Goal: Check status: Check status

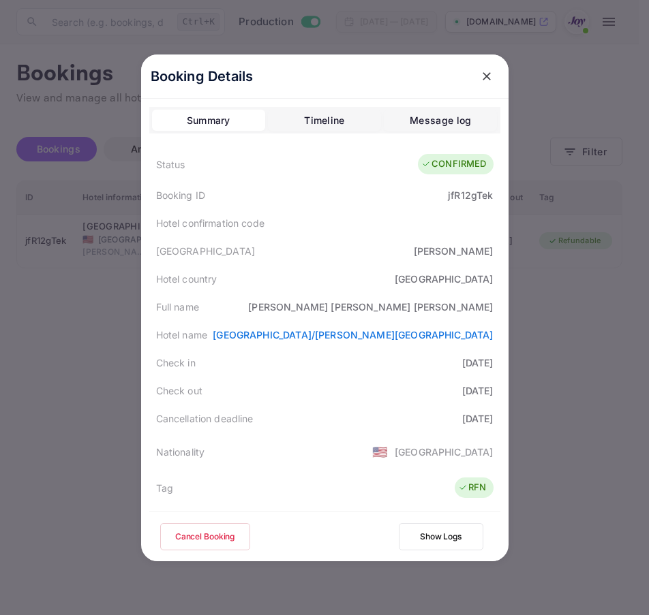
click at [480, 80] on icon "close" at bounding box center [487, 77] width 14 height 14
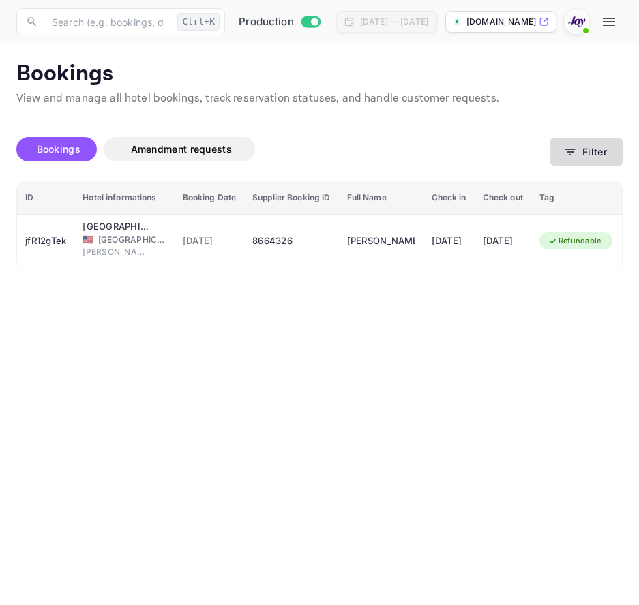
click at [568, 149] on icon "button" at bounding box center [570, 152] width 10 height 7
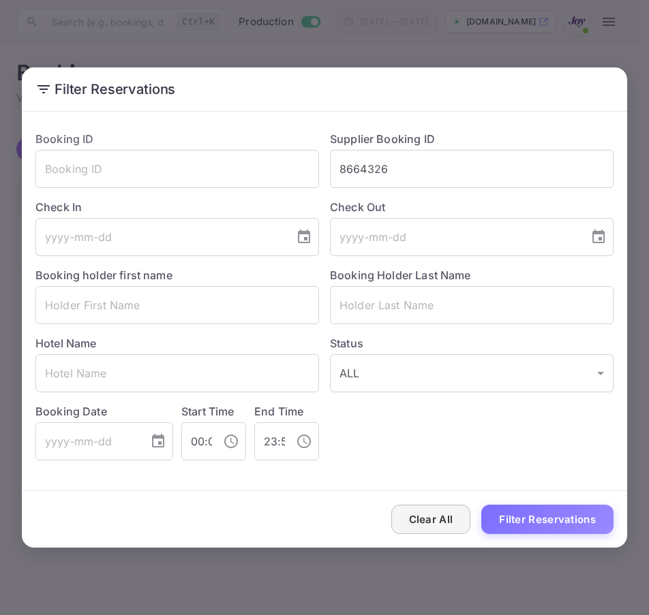
click at [448, 527] on button "Clear All" at bounding box center [431, 519] width 80 height 29
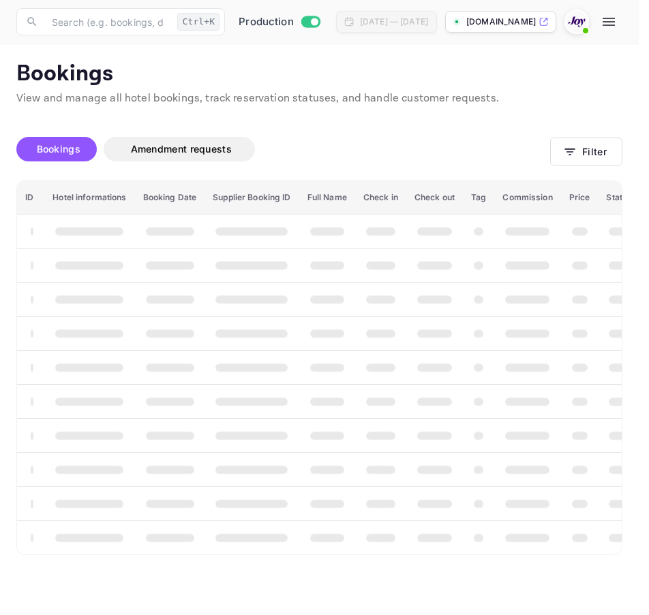
click at [448, 527] on div "Clear All Filter Reservations" at bounding box center [324, 519] width 605 height 57
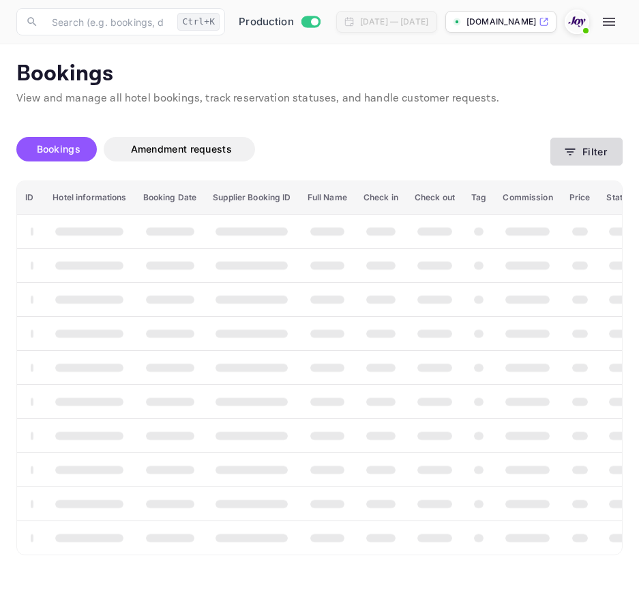
click at [581, 144] on button "Filter" at bounding box center [586, 152] width 72 height 28
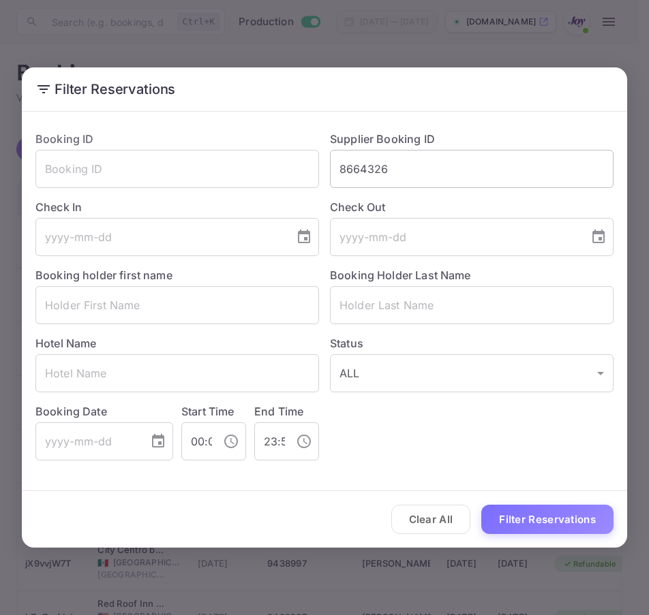
click at [498, 177] on input "8664326" at bounding box center [472, 169] width 284 height 38
paste input "9116258"
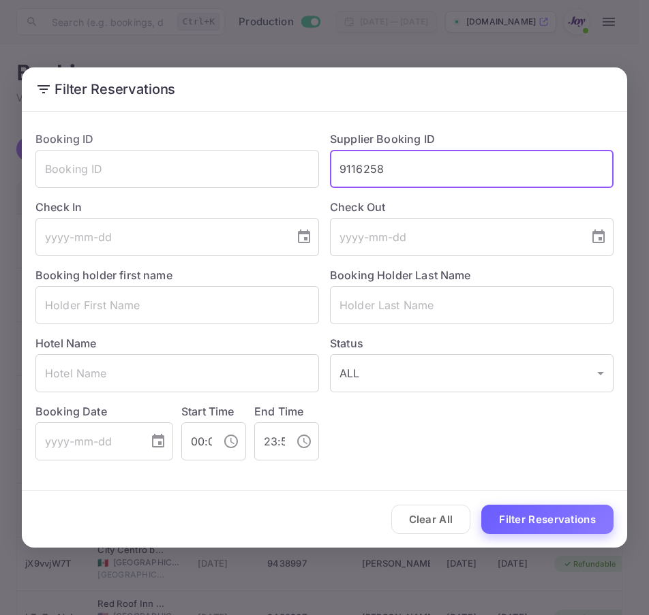
type input "9116258"
click at [518, 521] on button "Filter Reservations" at bounding box center [547, 519] width 132 height 29
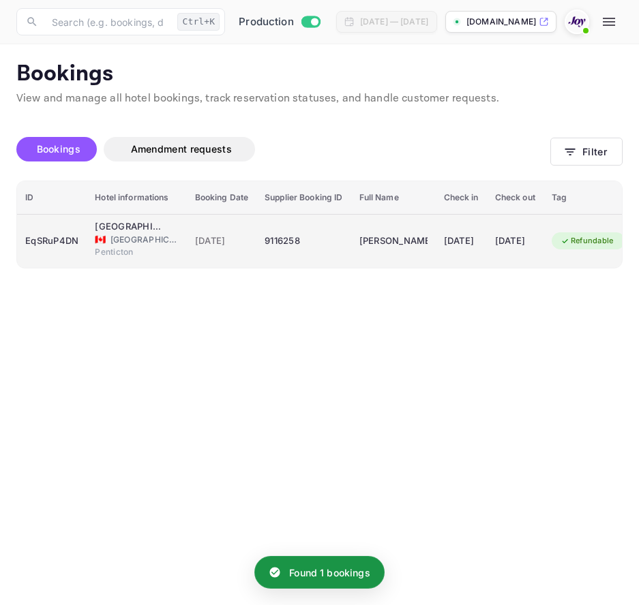
click at [63, 245] on div "EqSRuP4DN" at bounding box center [51, 241] width 53 height 22
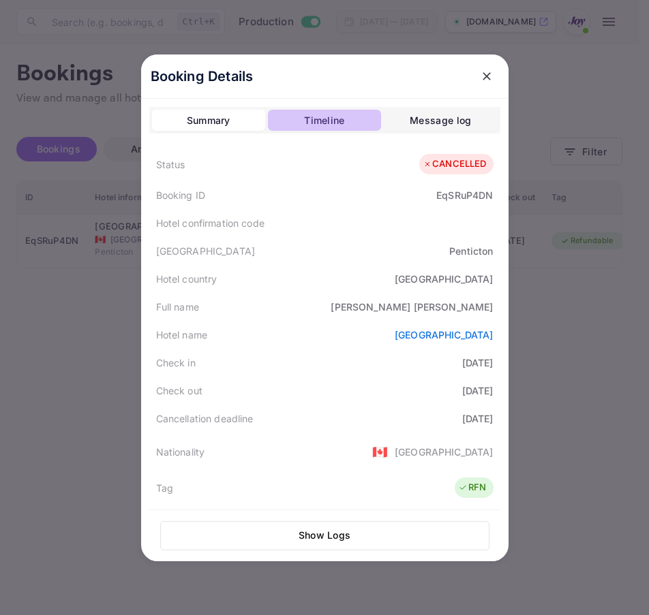
click at [308, 119] on div "Timeline" at bounding box center [324, 120] width 40 height 16
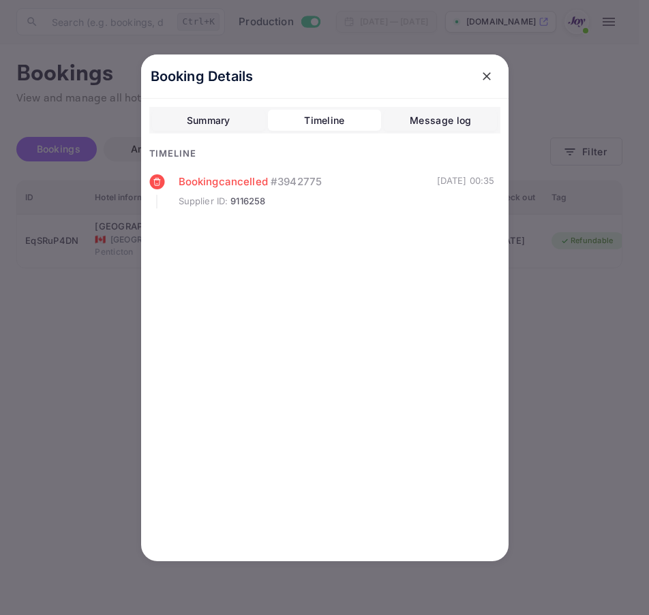
click at [423, 115] on div "Message log" at bounding box center [440, 120] width 61 height 16
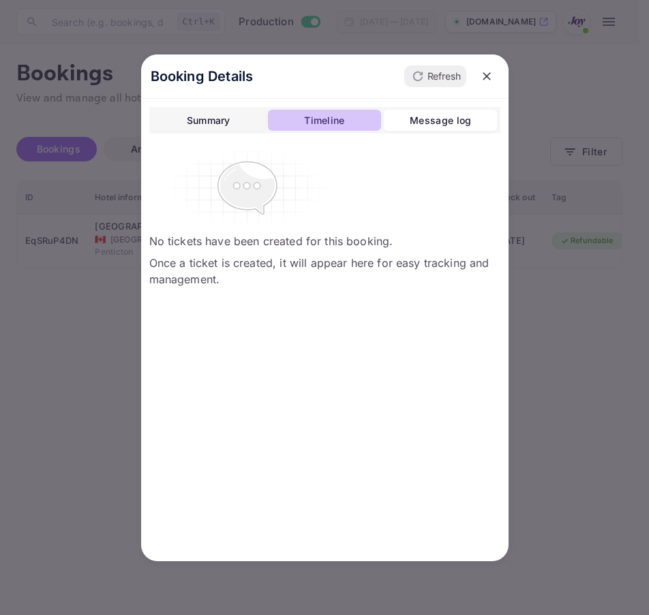
click at [341, 118] on div "Timeline" at bounding box center [324, 120] width 40 height 16
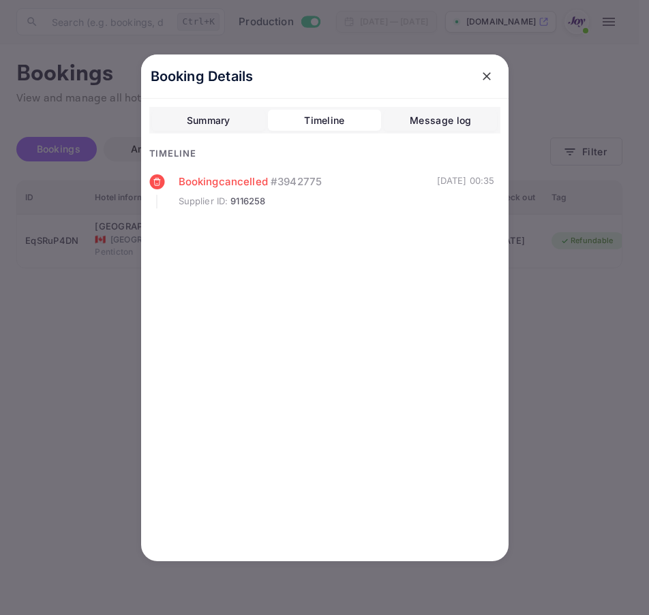
click at [224, 113] on div "Summary" at bounding box center [209, 120] width 44 height 16
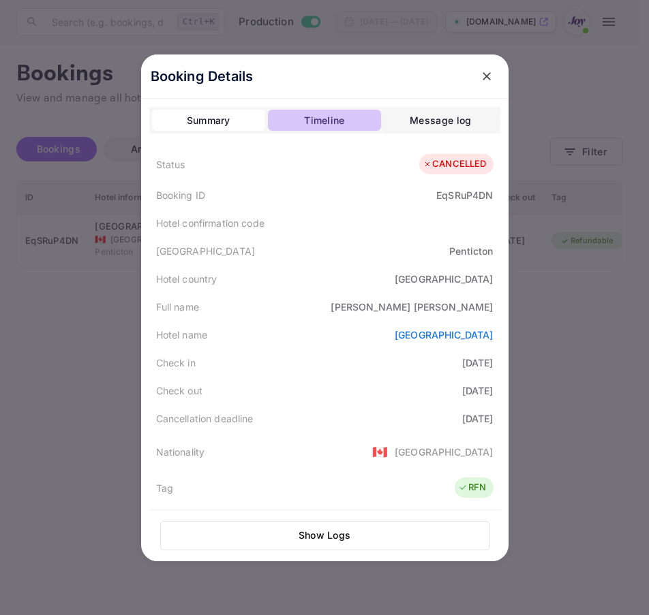
click at [305, 113] on div "Timeline" at bounding box center [324, 120] width 40 height 16
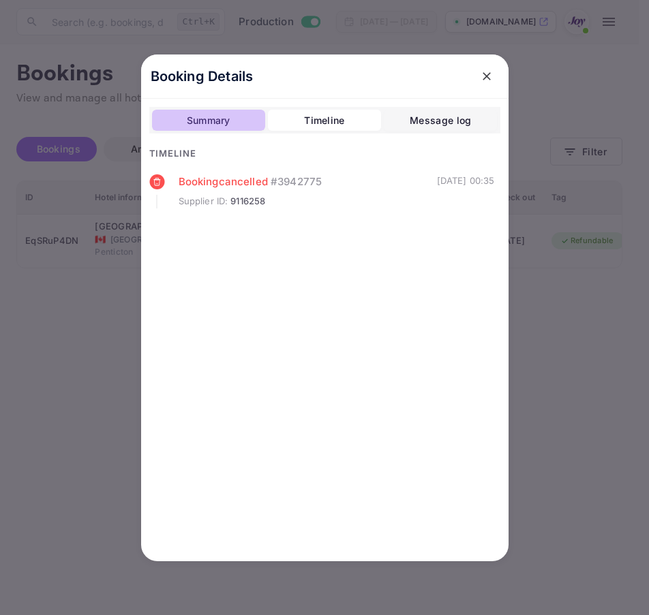
click at [209, 117] on div "Summary" at bounding box center [209, 120] width 44 height 16
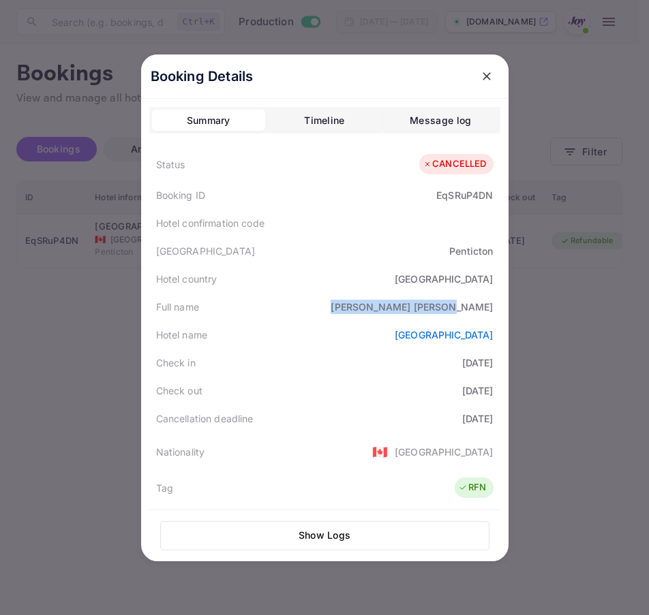
drag, startPoint x: 423, startPoint y: 308, endPoint x: 504, endPoint y: 313, distance: 80.6
click at [504, 313] on div "Booking Details Summary Timeline Message log Status CANCELLED Booking ID EqSRuP…" at bounding box center [324, 308] width 367 height 507
copy div "[PERSON_NAME]"
click at [486, 76] on icon "close" at bounding box center [487, 77] width 14 height 14
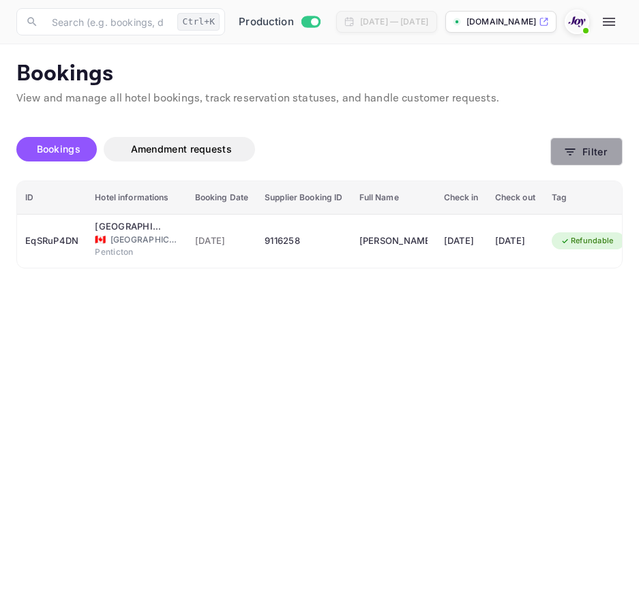
click at [594, 164] on button "Filter" at bounding box center [586, 152] width 72 height 28
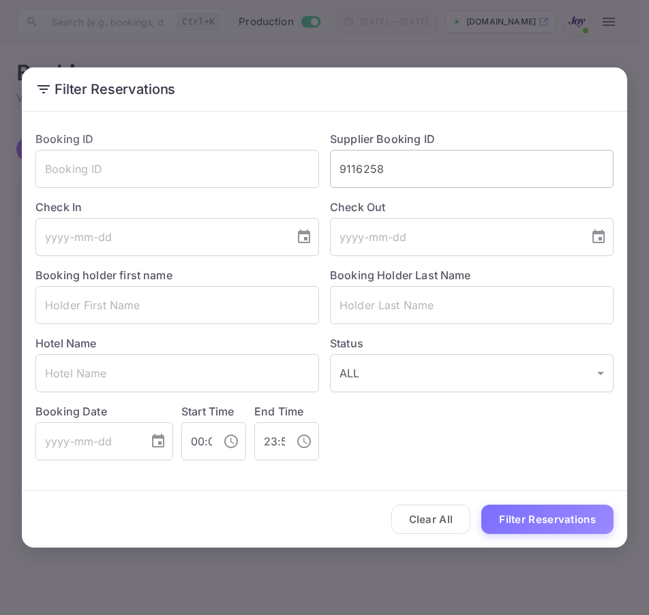
click at [399, 172] on input "9116258" at bounding box center [472, 169] width 284 height 38
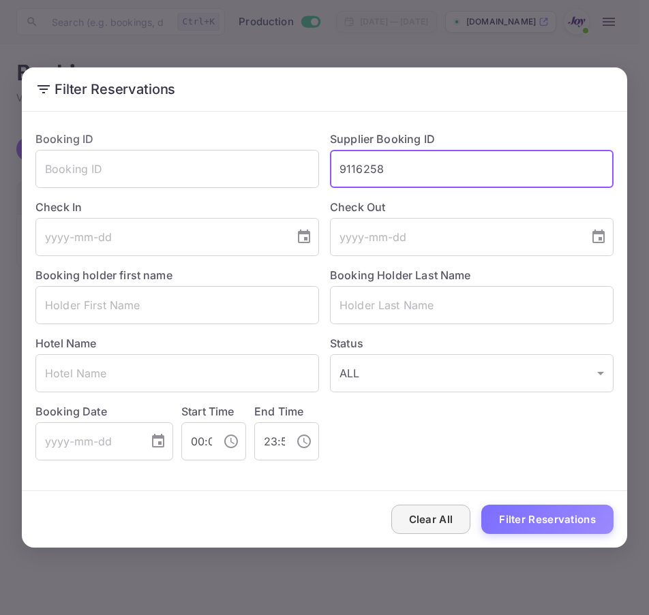
click at [429, 519] on button "Clear All" at bounding box center [431, 519] width 80 height 29
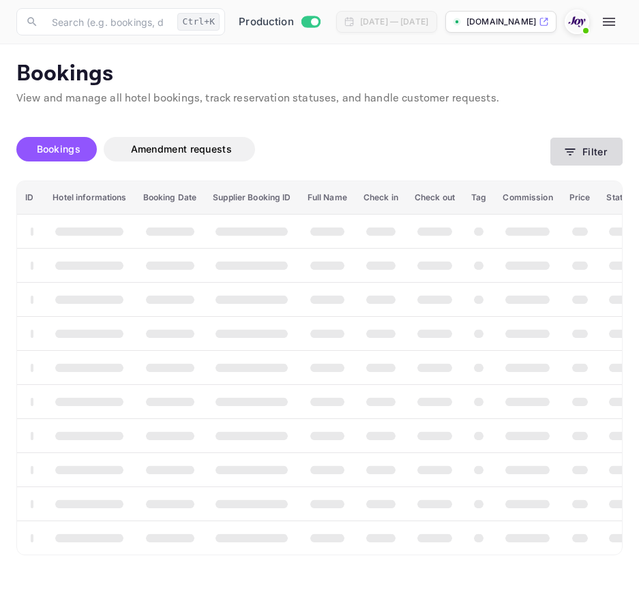
click at [575, 157] on icon "button" at bounding box center [570, 152] width 14 height 14
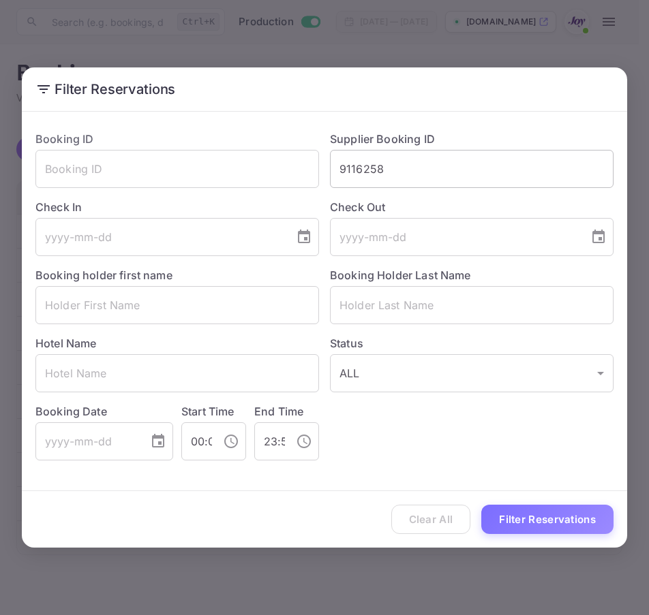
click at [391, 174] on input "9116258" at bounding box center [472, 169] width 284 height 38
click at [391, 173] on input "9116258" at bounding box center [472, 169] width 284 height 38
paste input "7520584"
type input "7520584"
click at [481, 505] on button "Filter Reservations" at bounding box center [547, 519] width 132 height 29
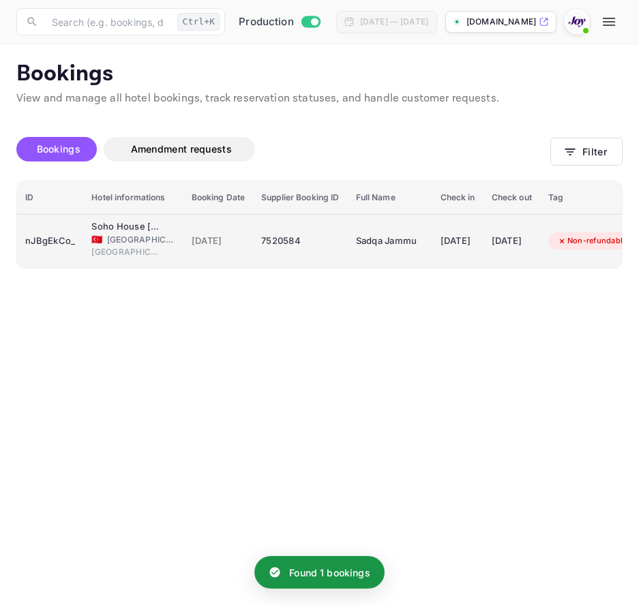
click at [80, 234] on td "nJBgEkCo_" at bounding box center [50, 241] width 66 height 54
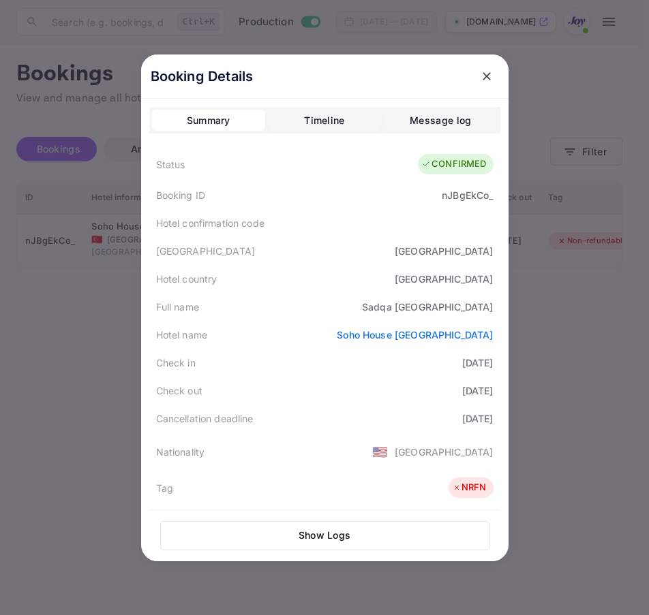
click at [487, 78] on icon "close" at bounding box center [487, 77] width 14 height 14
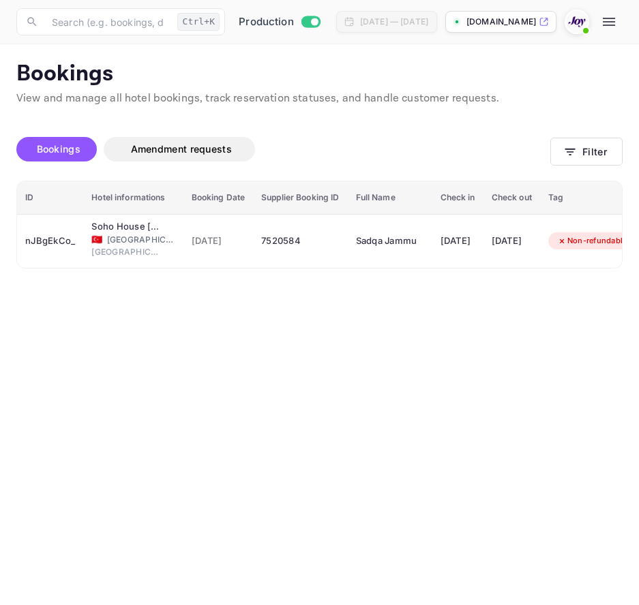
click at [560, 170] on div "Bookings Amendment requests Filter" at bounding box center [319, 151] width 606 height 57
click at [562, 166] on button "Filter" at bounding box center [586, 152] width 72 height 28
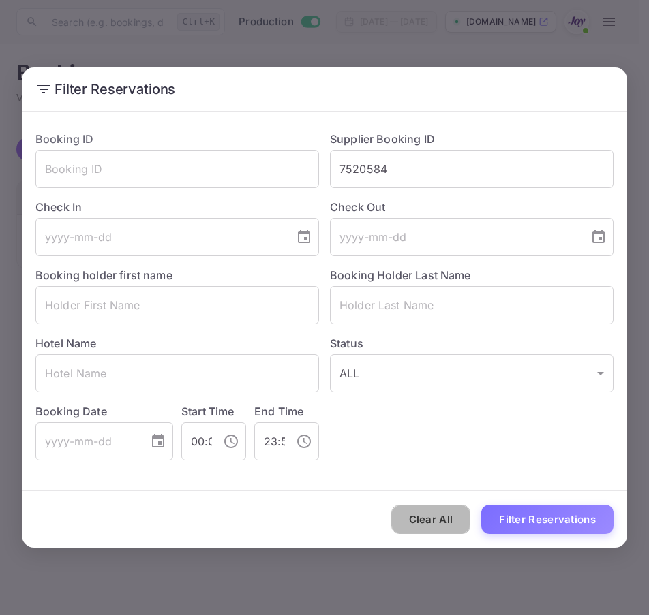
click at [412, 517] on button "Clear All" at bounding box center [431, 519] width 80 height 29
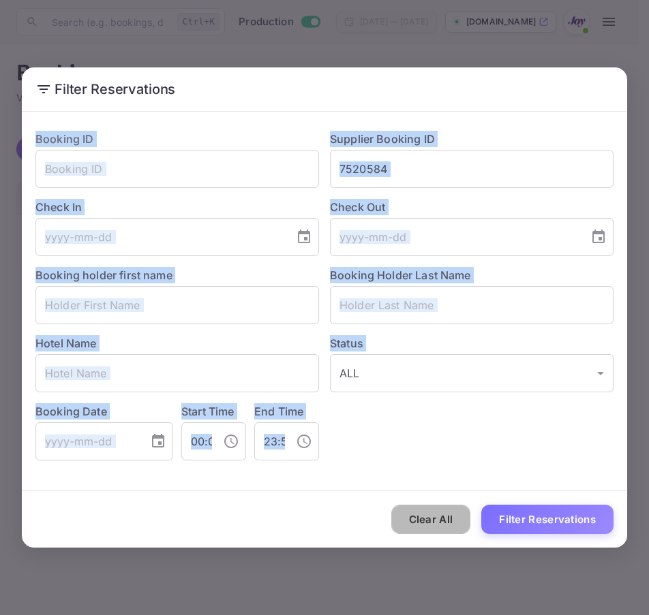
click at [412, 517] on div "Clear All Filter Reservations" at bounding box center [324, 519] width 605 height 57
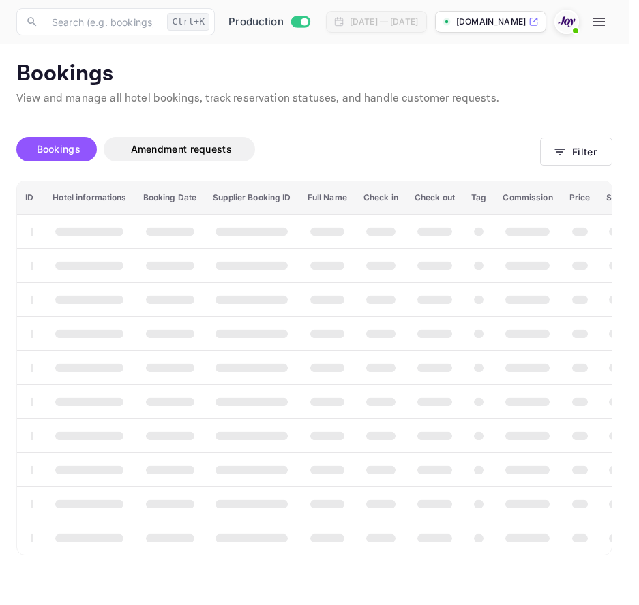
click at [412, 517] on th "booking table" at bounding box center [434, 504] width 57 height 34
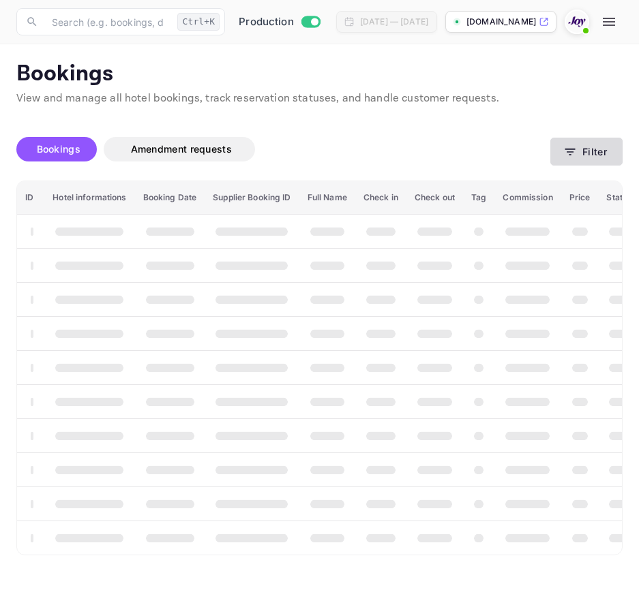
click at [568, 141] on button "Filter" at bounding box center [586, 152] width 72 height 28
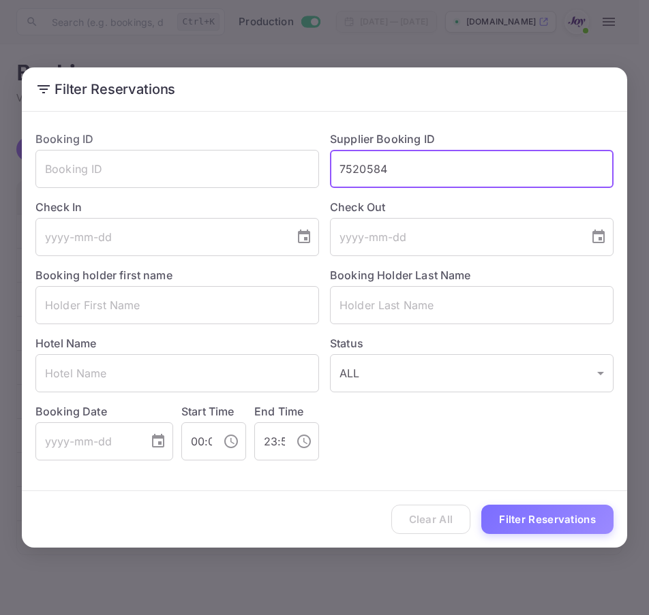
click at [439, 183] on input "7520584" at bounding box center [472, 169] width 284 height 38
paste input "SioOH7WCD"
type input "SioOH7WCD"
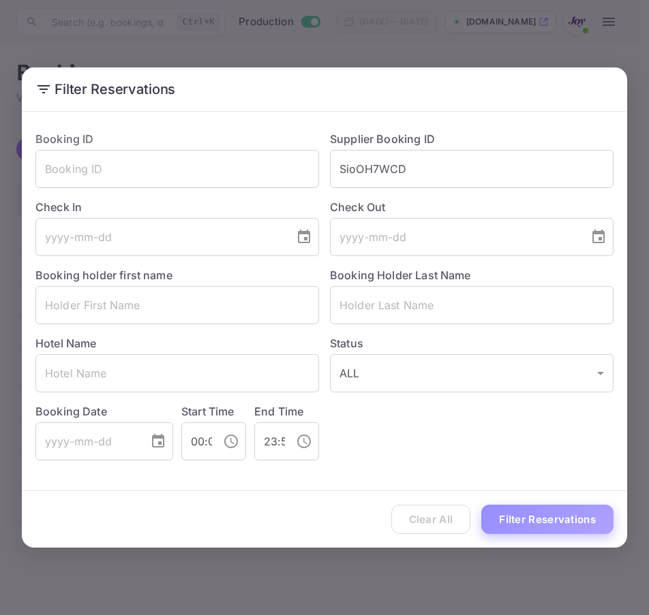
click at [510, 533] on button "Filter Reservations" at bounding box center [547, 519] width 132 height 29
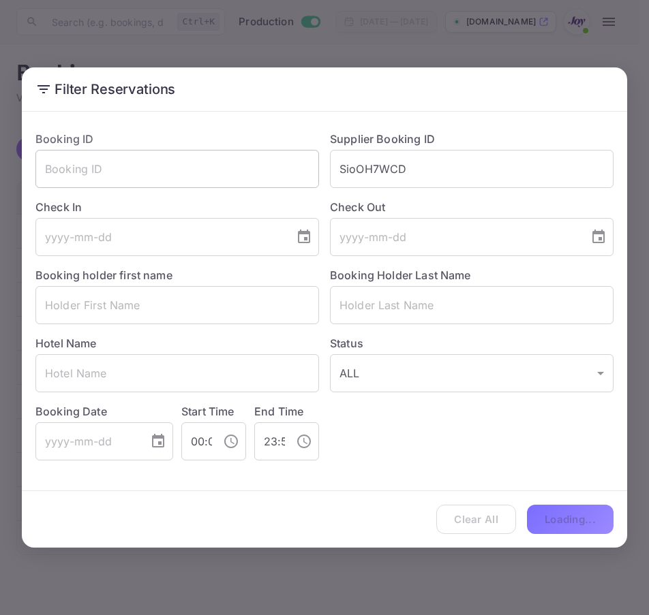
click at [238, 176] on input "text" at bounding box center [177, 169] width 284 height 38
paste input "SioOH7WCD"
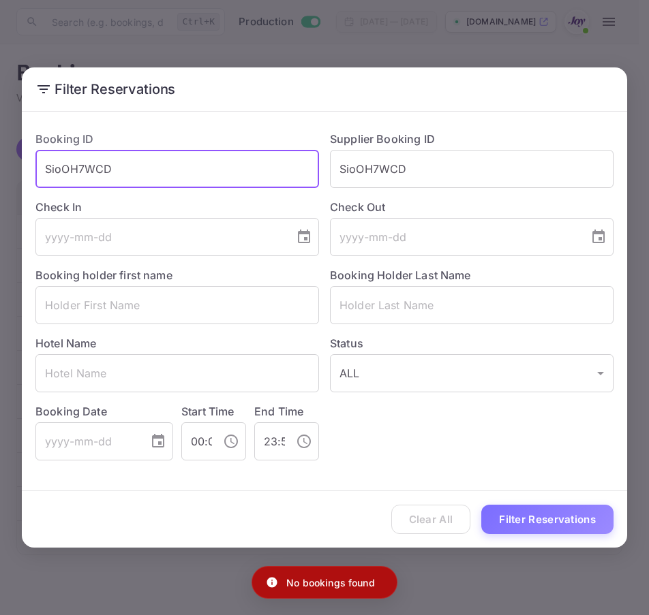
type input "SioOH7WCD"
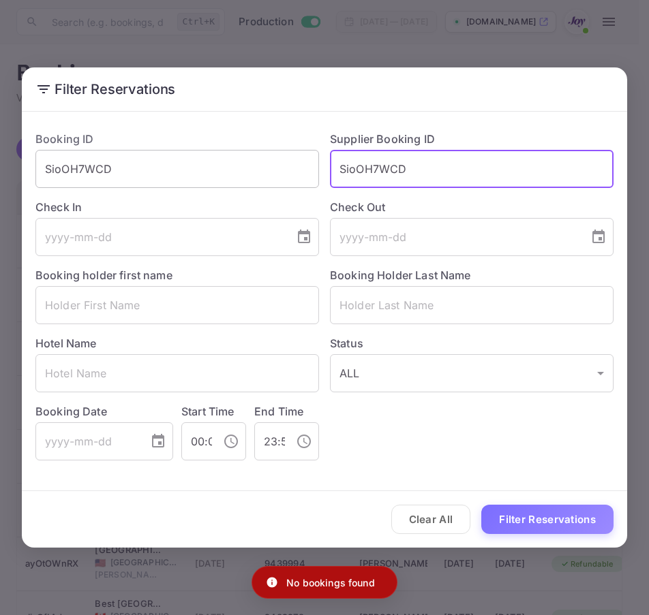
click at [163, 153] on div "Booking ID SioOH7WCD ​ Supplier Booking ID SioOH7WCD ​ Check In ​ Check Out ​ B…" at bounding box center [319, 290] width 589 height 341
type input "\"
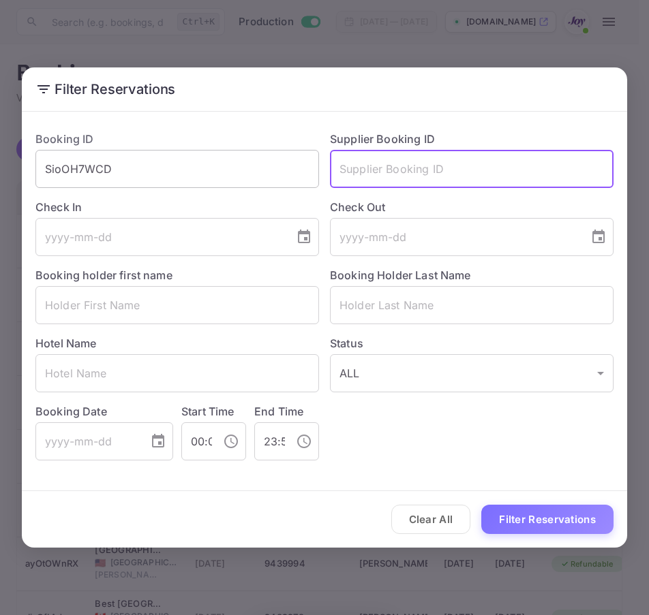
click at [481, 505] on button "Filter Reservations" at bounding box center [547, 519] width 132 height 29
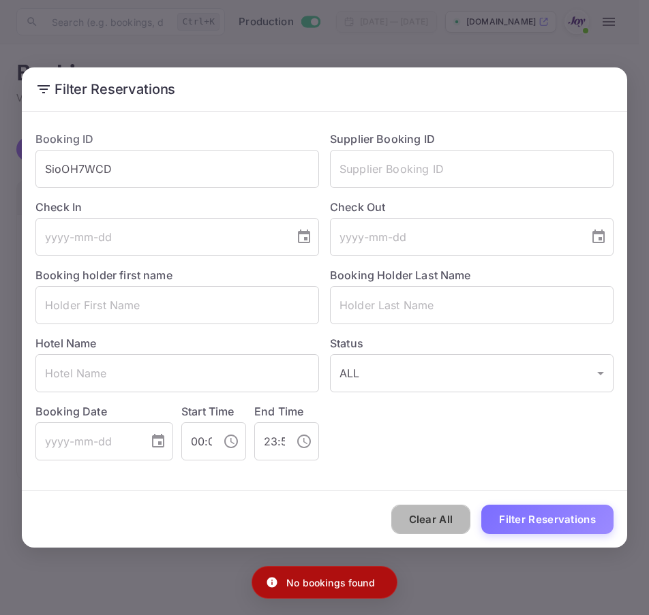
click at [418, 515] on button "Clear All" at bounding box center [431, 519] width 80 height 29
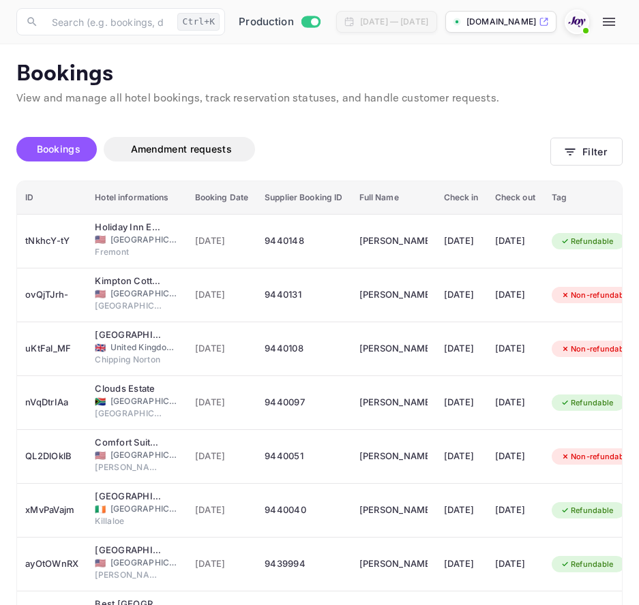
click at [597, 169] on div "Bookings Amendment requests Filter" at bounding box center [319, 151] width 606 height 57
click at [582, 151] on button "Filter" at bounding box center [586, 152] width 72 height 28
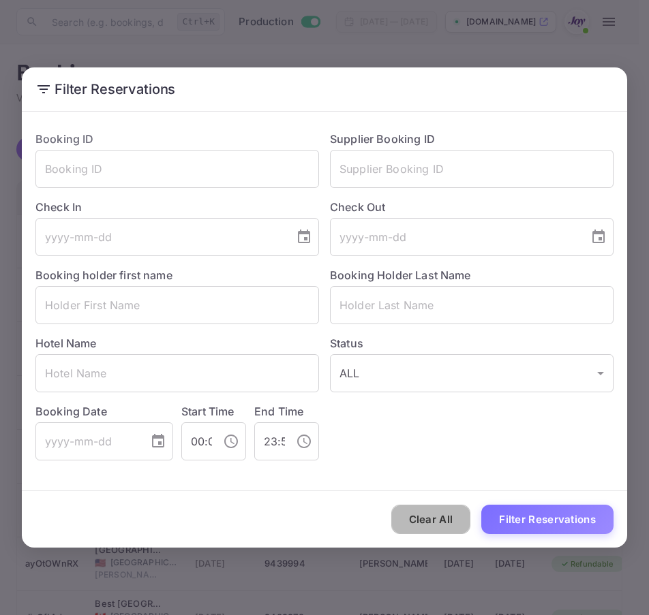
click at [434, 505] on button "Clear All" at bounding box center [431, 519] width 80 height 29
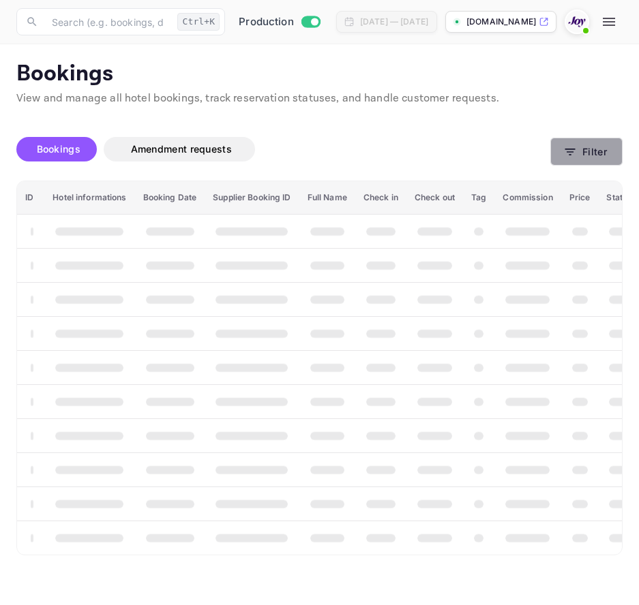
click at [598, 153] on button "Filter" at bounding box center [586, 152] width 72 height 28
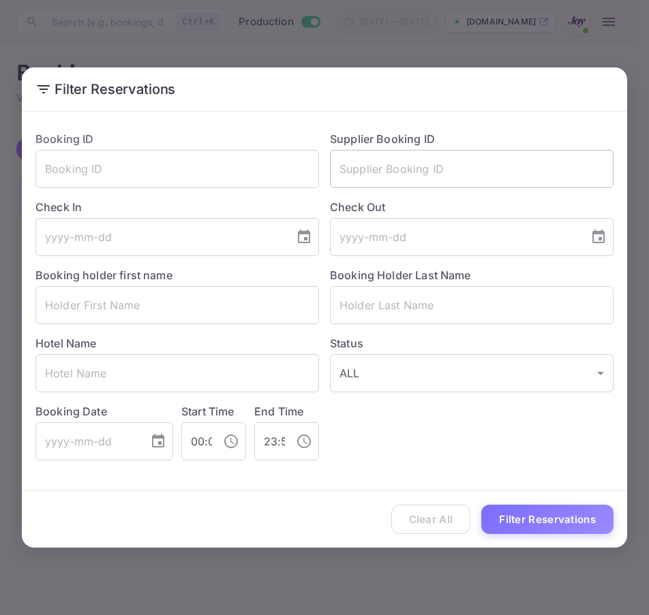
click at [453, 164] on input "text" at bounding box center [472, 169] width 284 height 38
paste input "6708908"
type input "6708908"
click at [517, 538] on div "Clear All Filter Reservations" at bounding box center [324, 519] width 605 height 57
click at [519, 525] on button "Filter Reservations" at bounding box center [547, 519] width 132 height 29
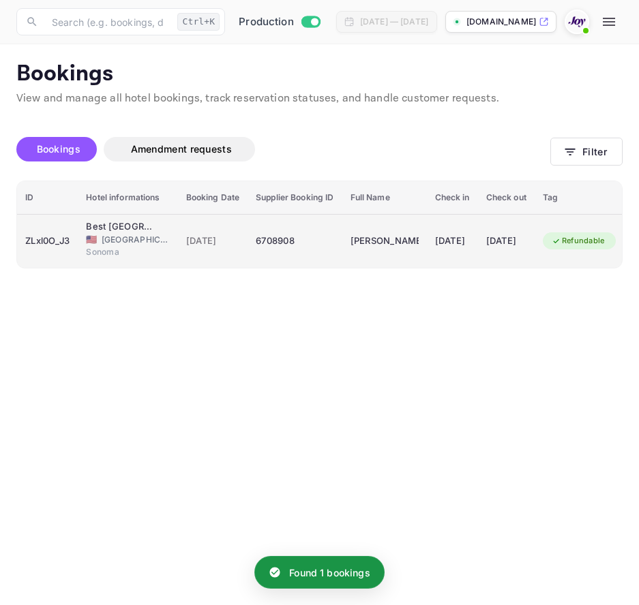
click at [111, 217] on td "Best [GEOGRAPHIC_DATA] & [PERSON_NAME] Event Center 🇺🇸 [GEOGRAPHIC_DATA] [GEOGR…" at bounding box center [127, 241] width 99 height 54
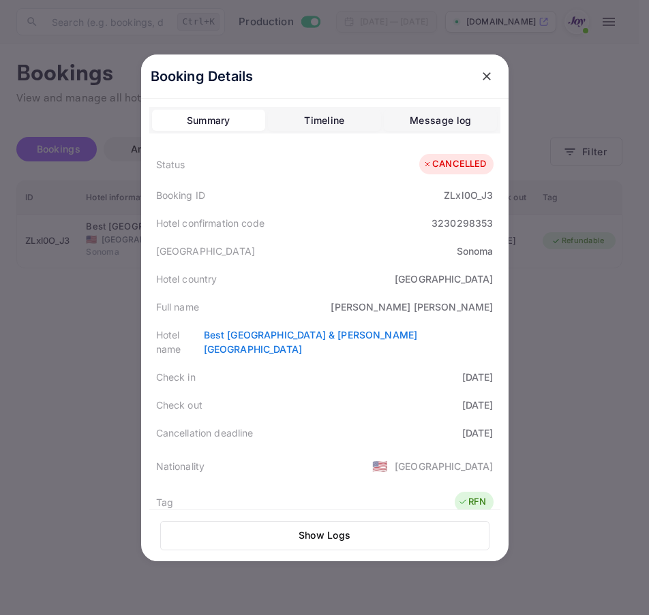
click at [480, 80] on icon "close" at bounding box center [487, 77] width 14 height 14
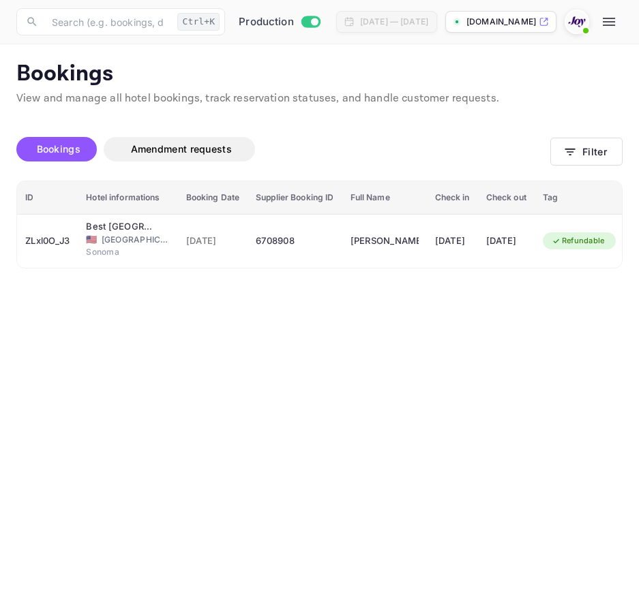
click at [482, 447] on main "Bookings View and manage all hotel bookings, track reservation statuses, and ha…" at bounding box center [319, 324] width 639 height 561
click at [418, 78] on p "Bookings" at bounding box center [319, 74] width 606 height 27
